Goal: Transaction & Acquisition: Purchase product/service

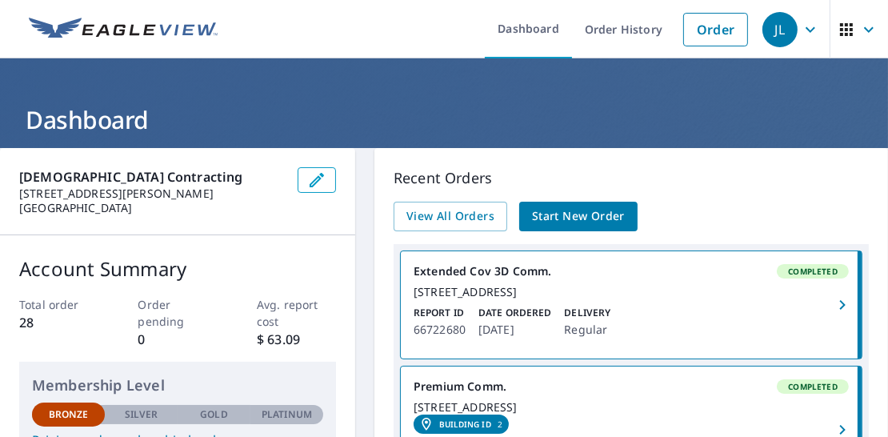
click at [559, 214] on span "Start New Order" at bounding box center [578, 216] width 93 height 20
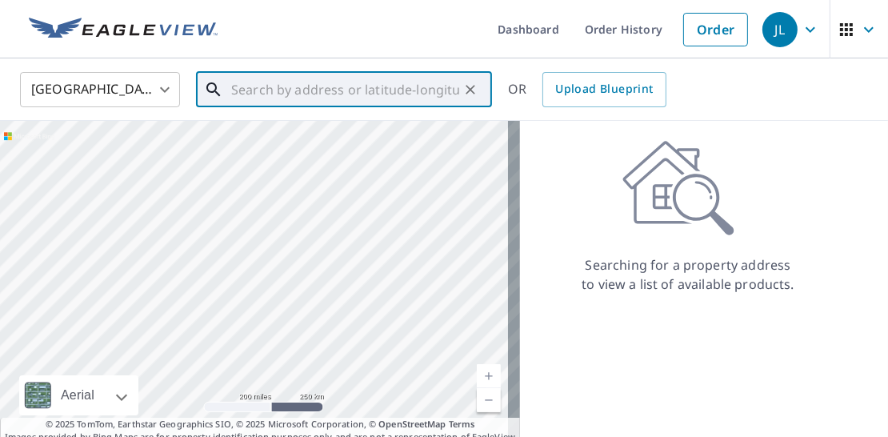
click at [245, 90] on input "text" at bounding box center [345, 89] width 228 height 45
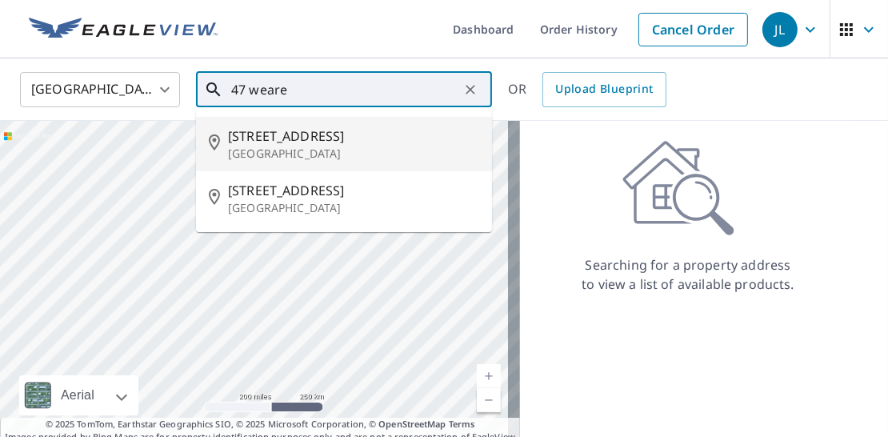
click at [257, 130] on span "[STREET_ADDRESS]" at bounding box center [353, 135] width 251 height 19
type input "[STREET_ADDRESS][PERSON_NAME]"
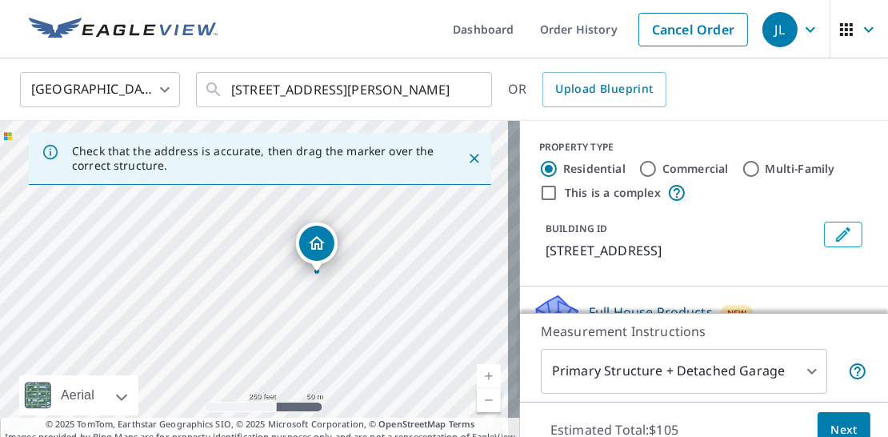
drag, startPoint x: 247, startPoint y: 253, endPoint x: 310, endPoint y: 238, distance: 64.8
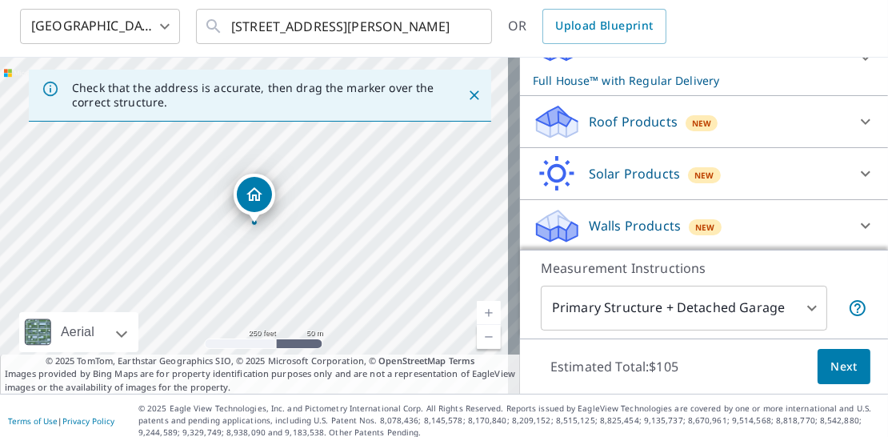
scroll to position [72, 0]
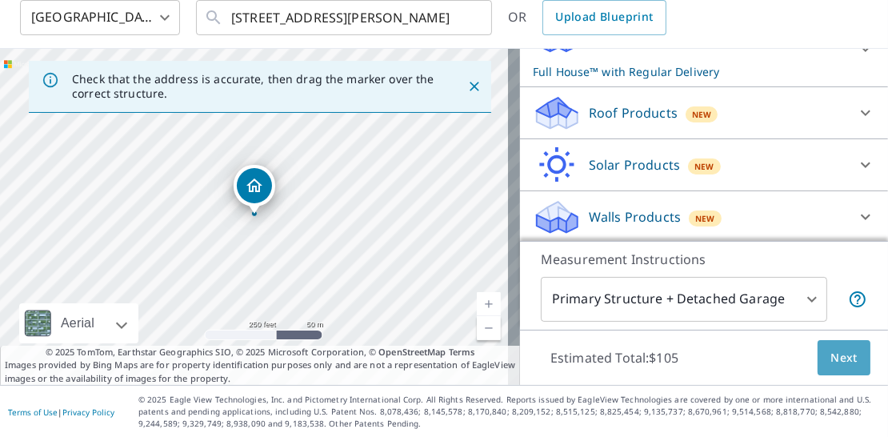
click at [830, 358] on span "Next" at bounding box center [843, 358] width 27 height 20
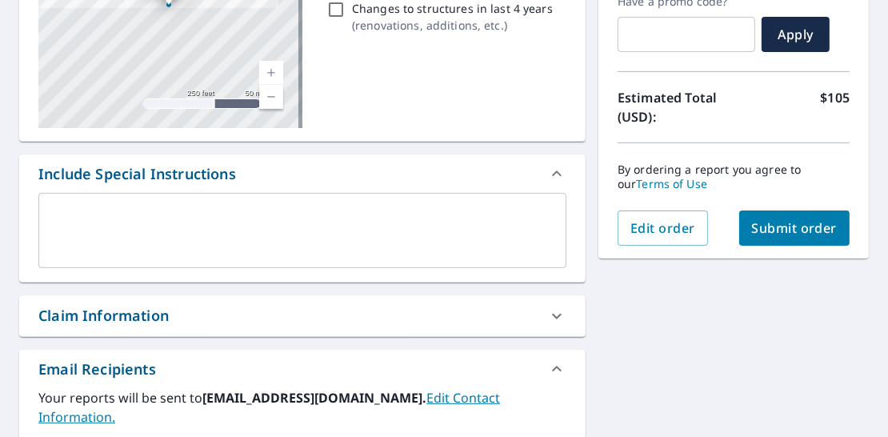
scroll to position [294, 0]
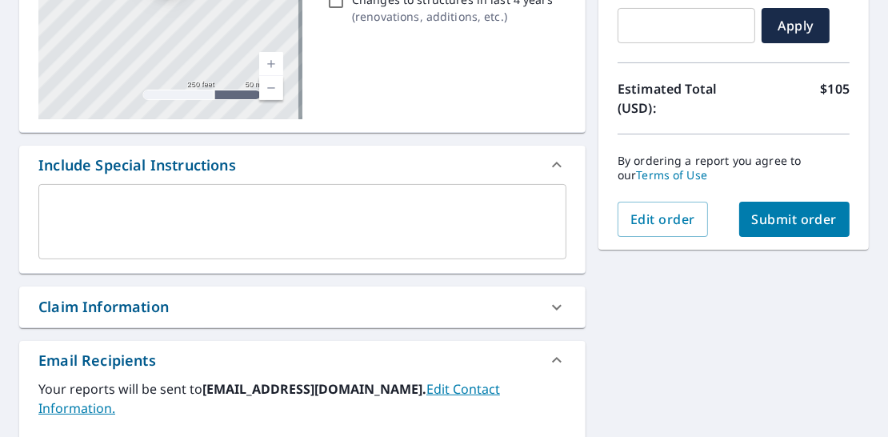
click at [500, 383] on link "Edit Contact Information." at bounding box center [269, 398] width 462 height 37
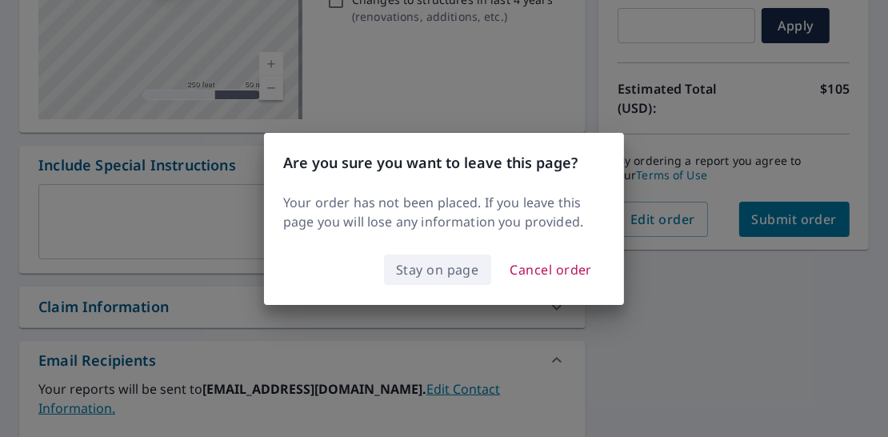
click at [451, 276] on span "Stay on page" at bounding box center [437, 269] width 83 height 22
checkbox input "true"
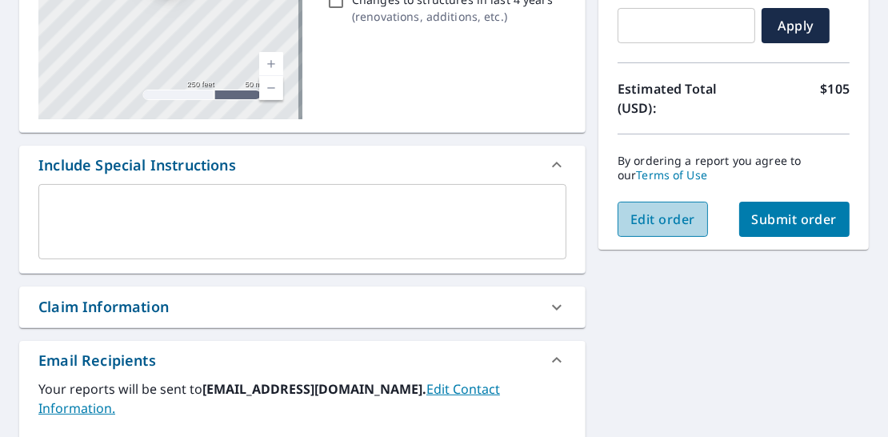
click at [666, 225] on span "Edit order" at bounding box center [662, 219] width 65 height 18
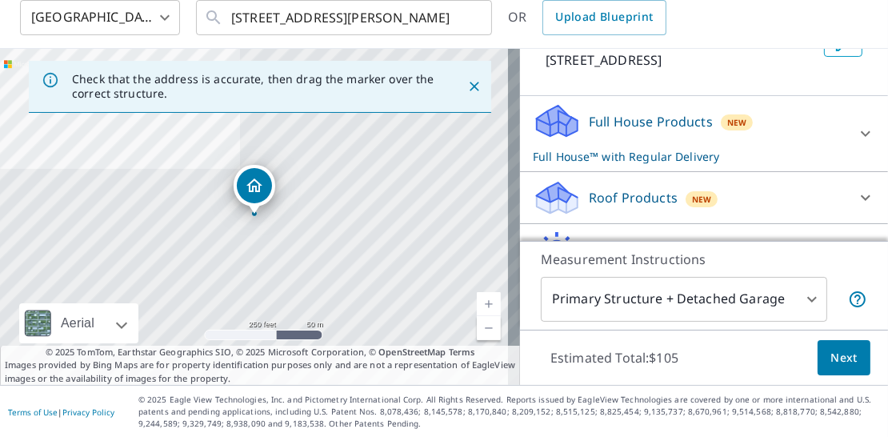
scroll to position [203, 0]
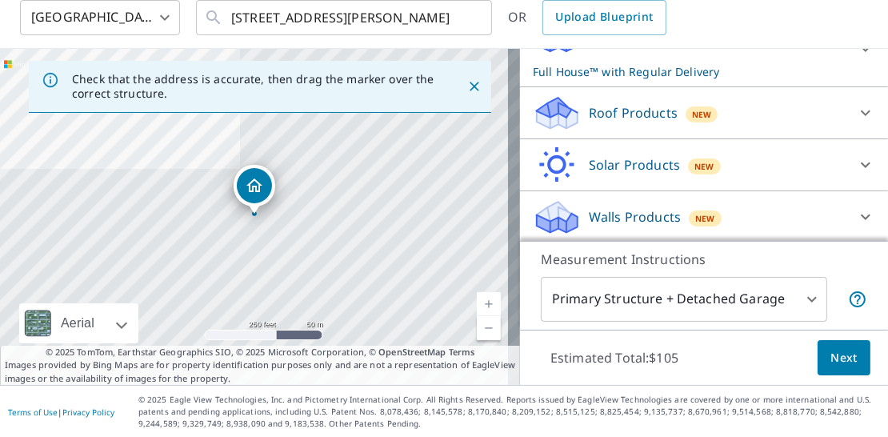
click at [767, 117] on div "Roof Products New" at bounding box center [690, 113] width 314 height 38
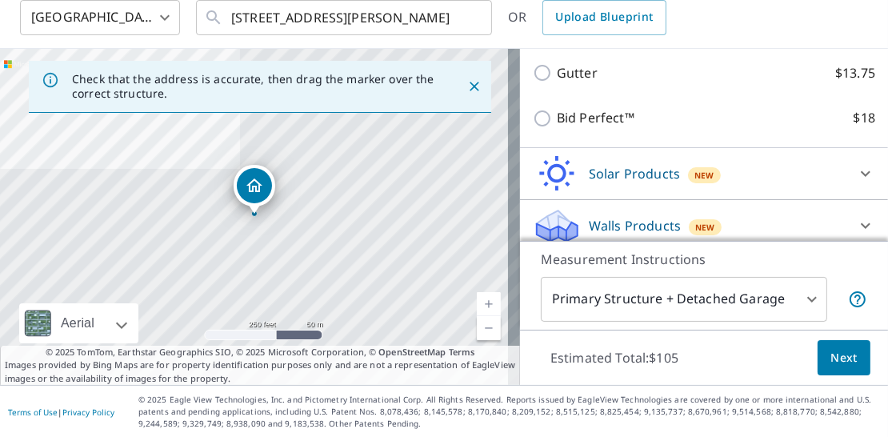
scroll to position [336, 0]
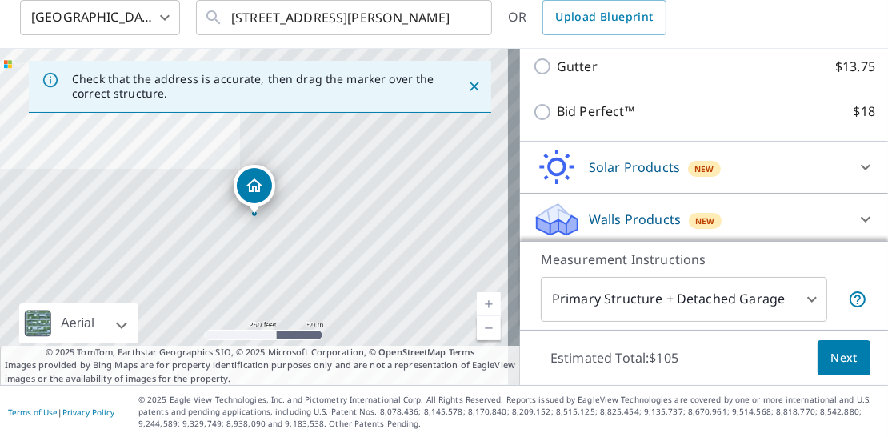
click at [838, 356] on span "Next" at bounding box center [843, 358] width 27 height 20
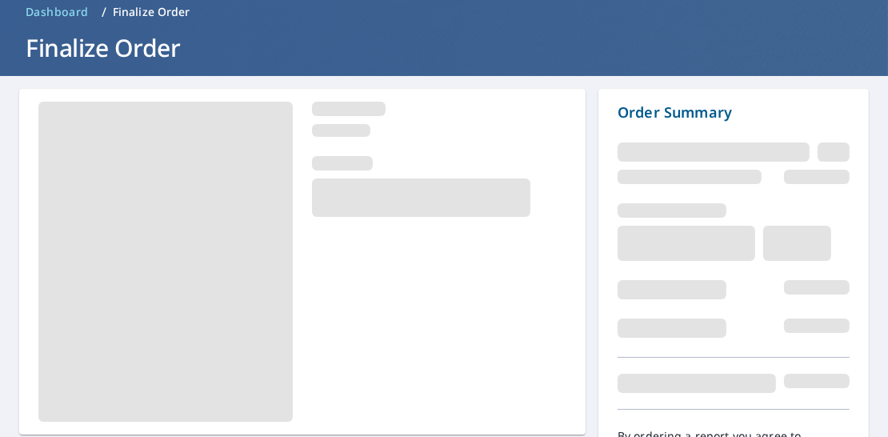
scroll to position [162, 0]
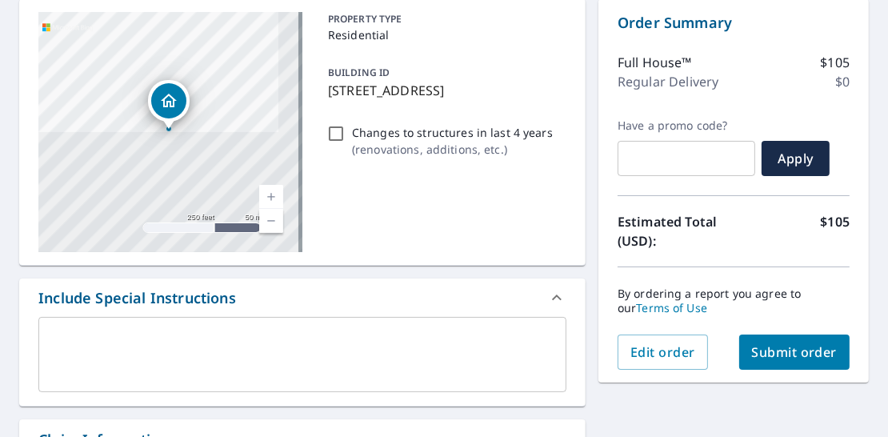
click at [770, 346] on span "Submit order" at bounding box center [795, 352] width 86 height 18
checkbox input "true"
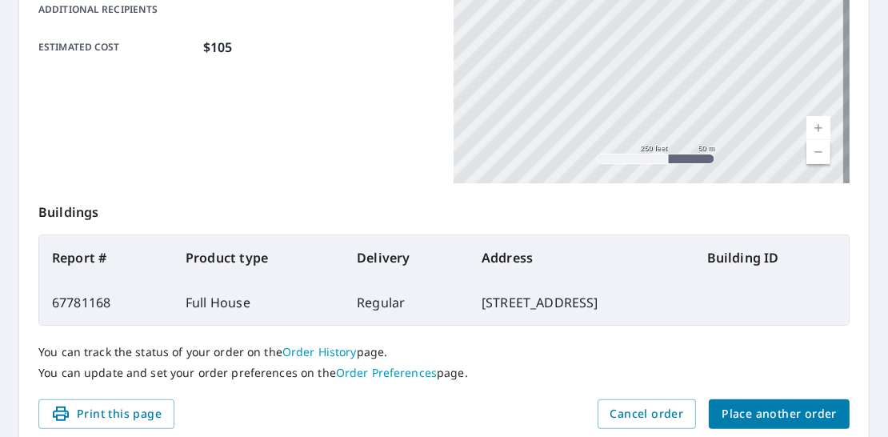
scroll to position [428, 0]
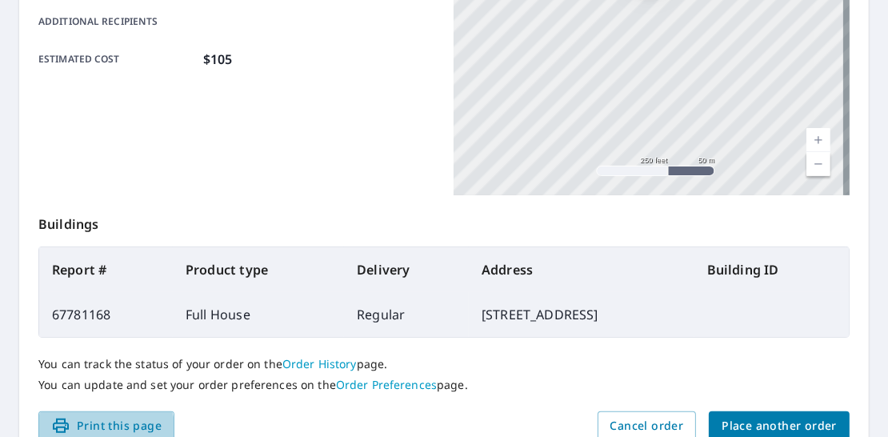
drag, startPoint x: 98, startPoint y: 426, endPoint x: 109, endPoint y: 346, distance: 81.5
click at [98, 427] on span "Print this page" at bounding box center [106, 426] width 110 height 20
